Goal: Information Seeking & Learning: Learn about a topic

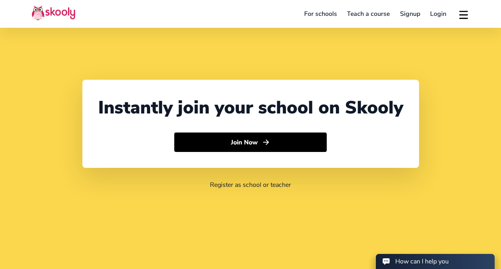
select select "65"
select select "[GEOGRAPHIC_DATA]"
select select "[GEOGRAPHIC_DATA]/[GEOGRAPHIC_DATA]"
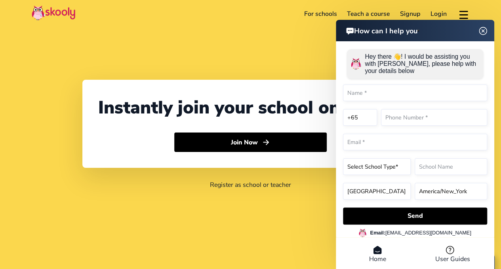
click at [485, 33] on div "How can I help you Hey there 👋! I would be assisting you with Skooly, please he…" at bounding box center [415, 145] width 159 height 251
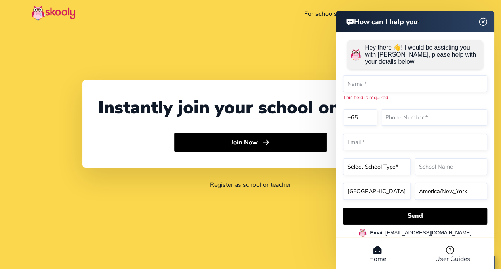
click at [484, 23] on img at bounding box center [483, 22] width 15 height 10
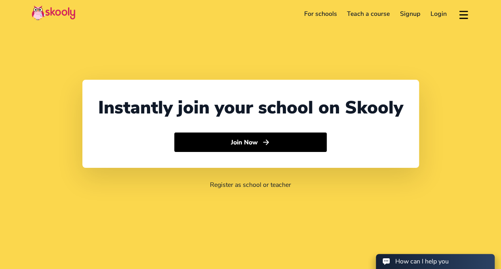
click at [464, 13] on button at bounding box center [463, 14] width 11 height 13
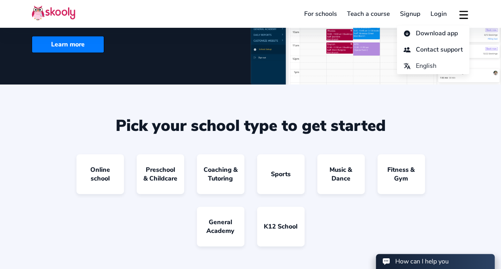
scroll to position [565, 0]
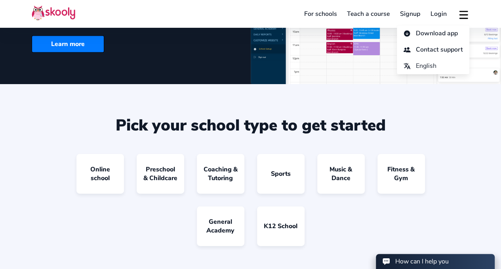
click at [236, 144] on section "Pick your school type to get started Online school Preschool & Childcare Coachi…" at bounding box center [250, 187] width 501 height 206
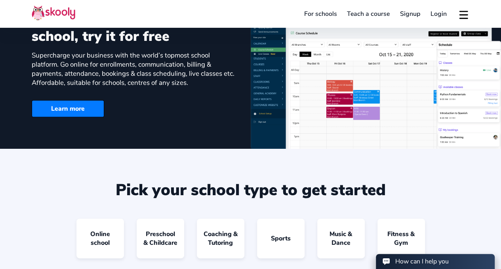
click at [466, 13] on button at bounding box center [463, 14] width 11 height 13
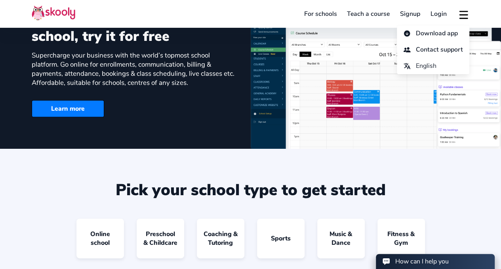
click at [225, 195] on section "Pick your school type to get started Online school Preschool & Childcare Coachi…" at bounding box center [250, 252] width 501 height 206
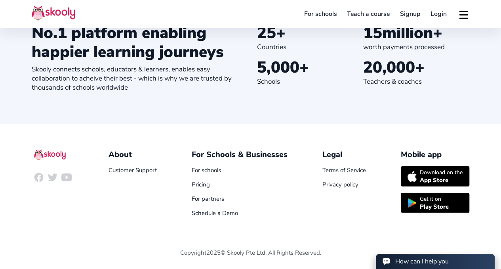
scroll to position [901, 0]
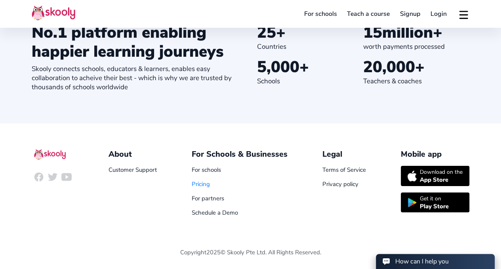
click at [202, 185] on link "Pricing" at bounding box center [201, 184] width 18 height 8
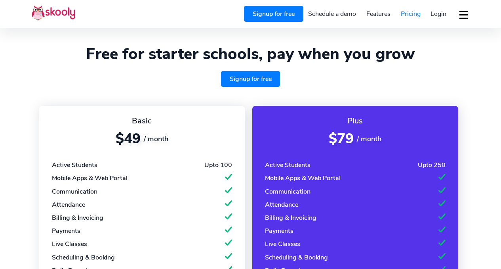
select select "en"
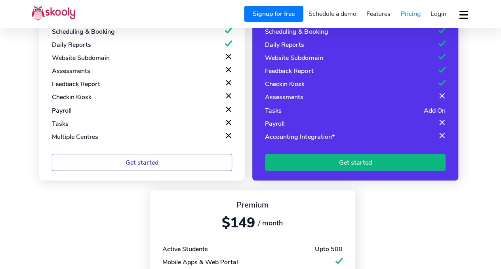
select select "65"
select select "[GEOGRAPHIC_DATA]"
select select "[GEOGRAPHIC_DATA]/[GEOGRAPHIC_DATA]"
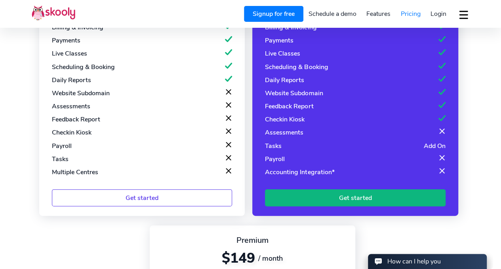
scroll to position [73, 0]
